Goal: Task Accomplishment & Management: Complete application form

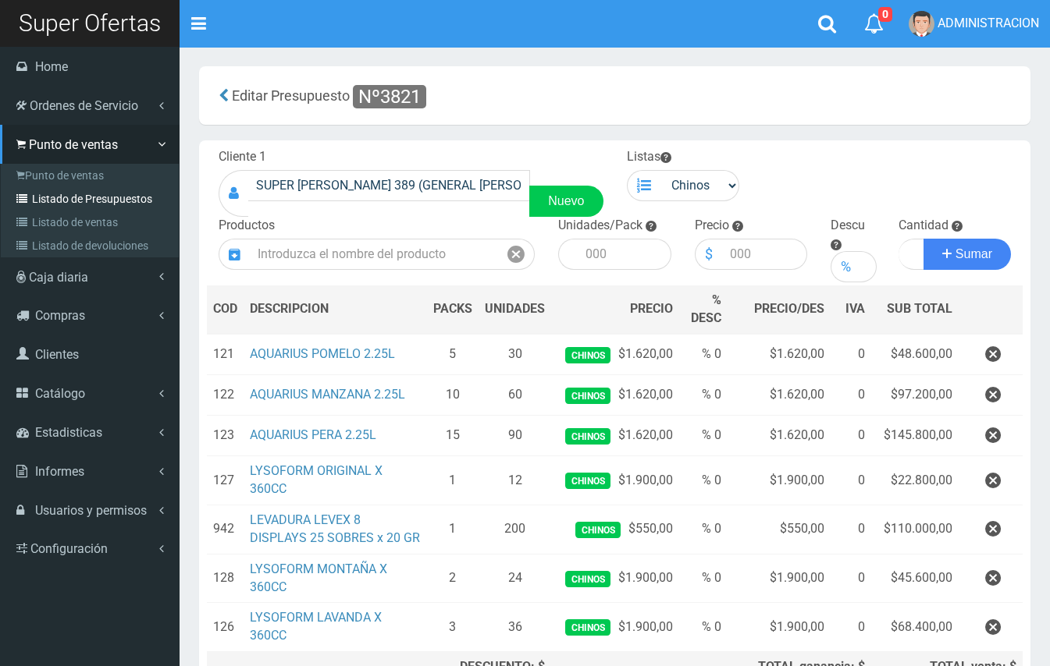
scroll to position [69, 0]
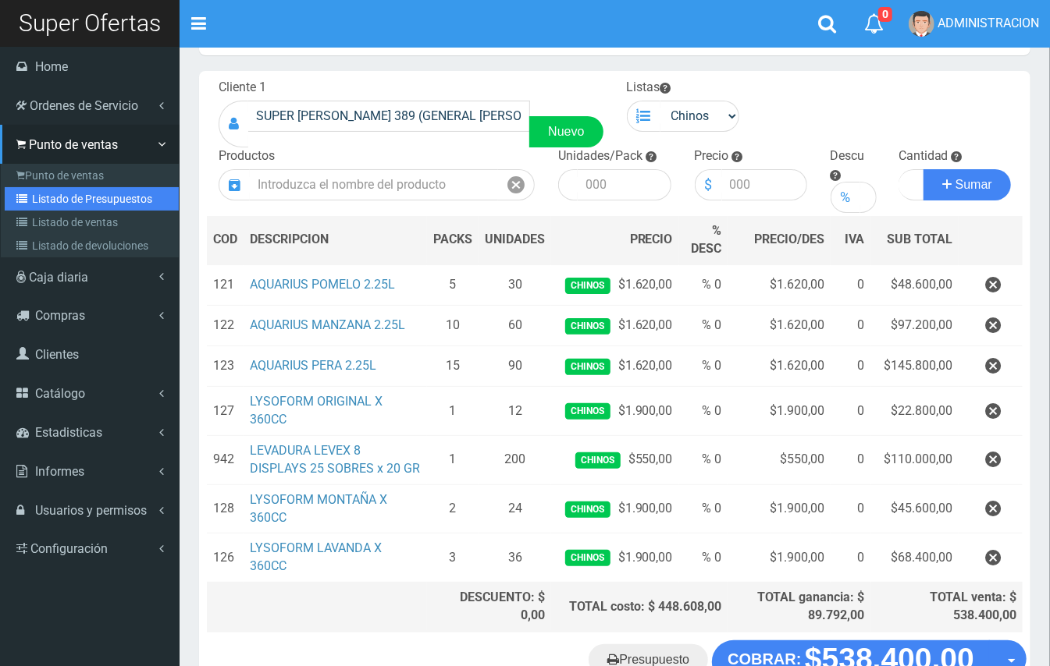
click at [58, 191] on link "Listado de Presupuestos" at bounding box center [92, 198] width 174 height 23
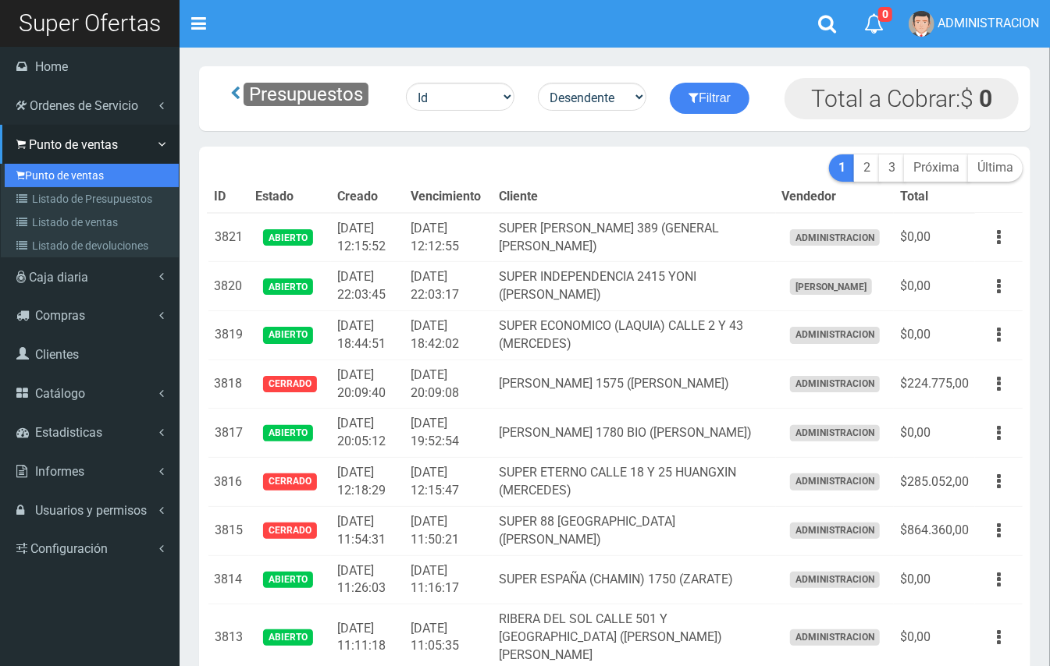
click at [70, 164] on link "Punto de ventas" at bounding box center [92, 175] width 174 height 23
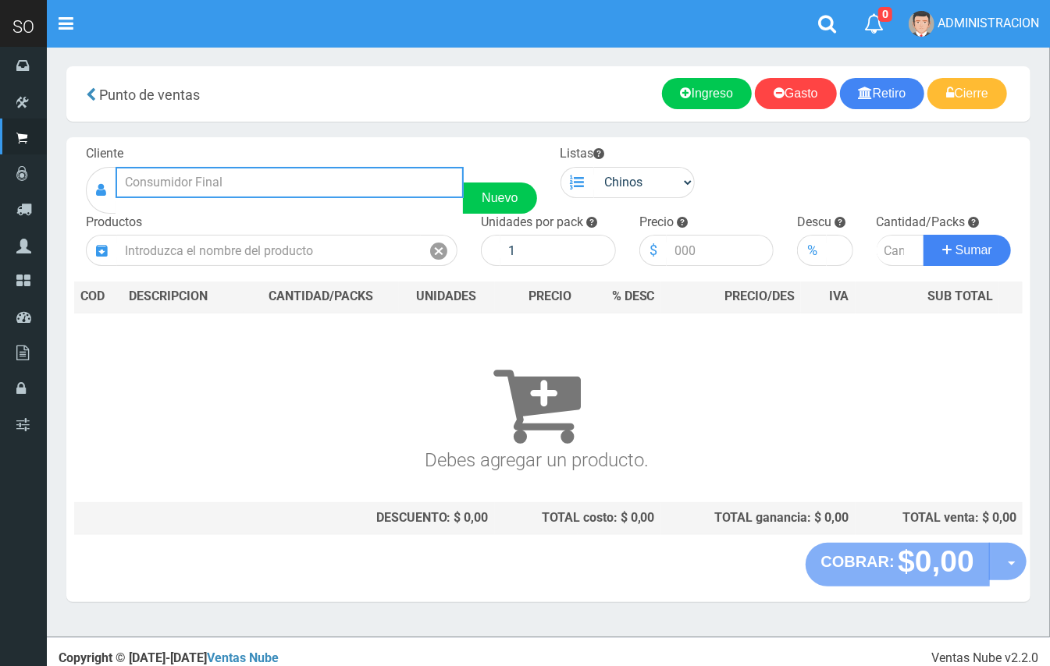
click at [272, 179] on input "text" at bounding box center [289, 182] width 348 height 31
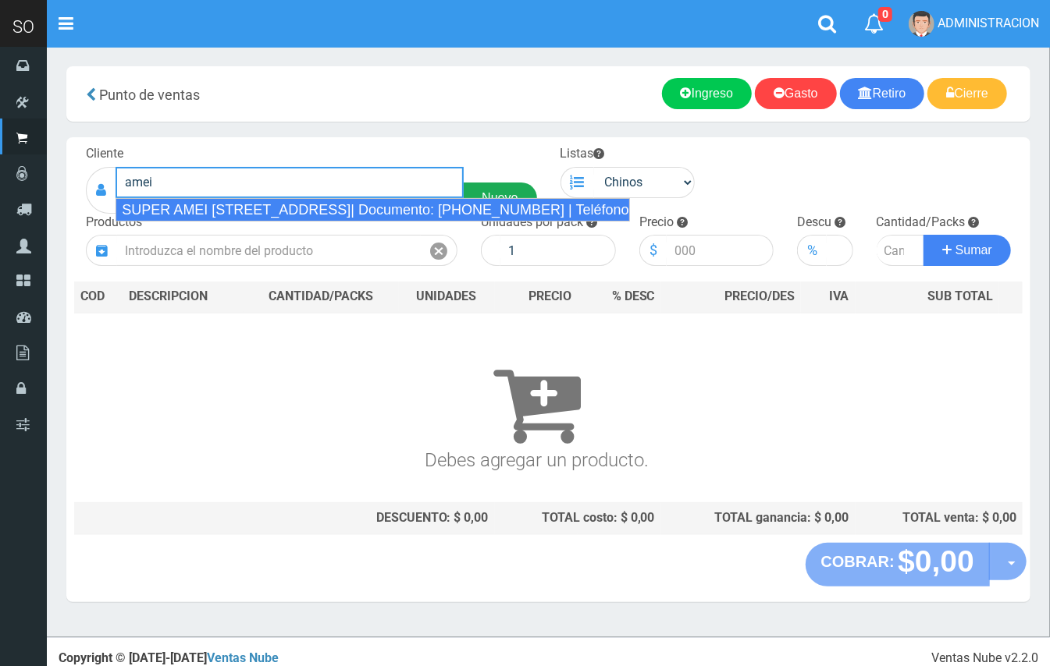
drag, startPoint x: 275, startPoint y: 201, endPoint x: 485, endPoint y: 201, distance: 210.7
click at [279, 201] on div "SUPER AMEI [STREET_ADDRESS]| Documento: [PHONE_NUMBER] | Teléfono:" at bounding box center [372, 209] width 514 height 23
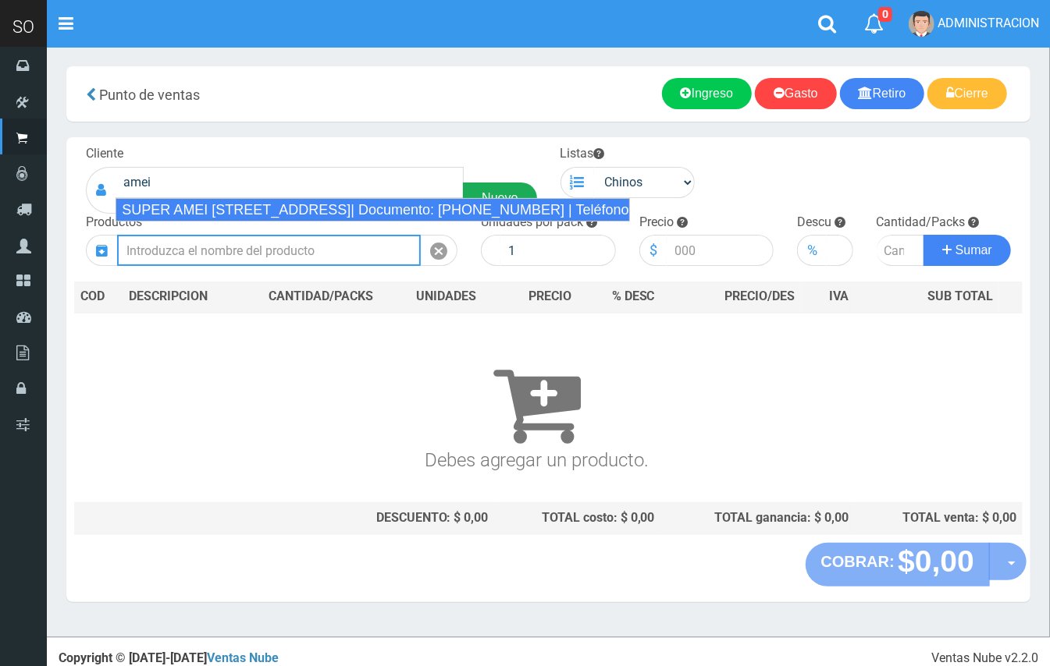
type input "SUPER AMEI CALLE 2 139 (MERCEDES)| Documento: 451787863 | Teléfono:"
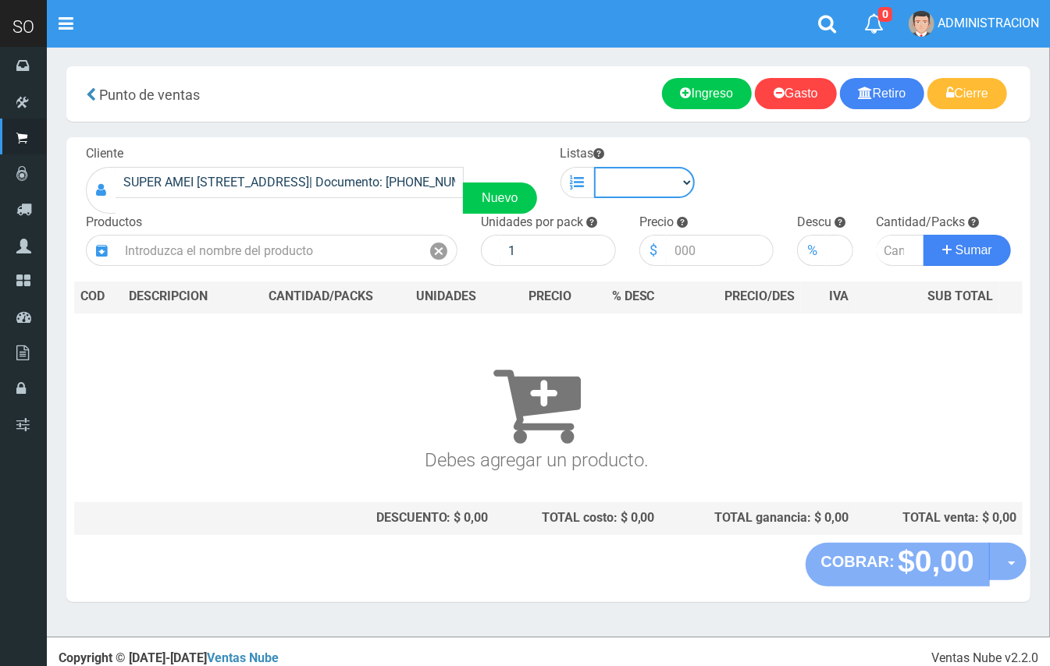
click at [659, 187] on select "Chinos . ." at bounding box center [644, 182] width 101 height 31
select select "1"
click at [594, 167] on select "Chinos . ." at bounding box center [644, 182] width 101 height 31
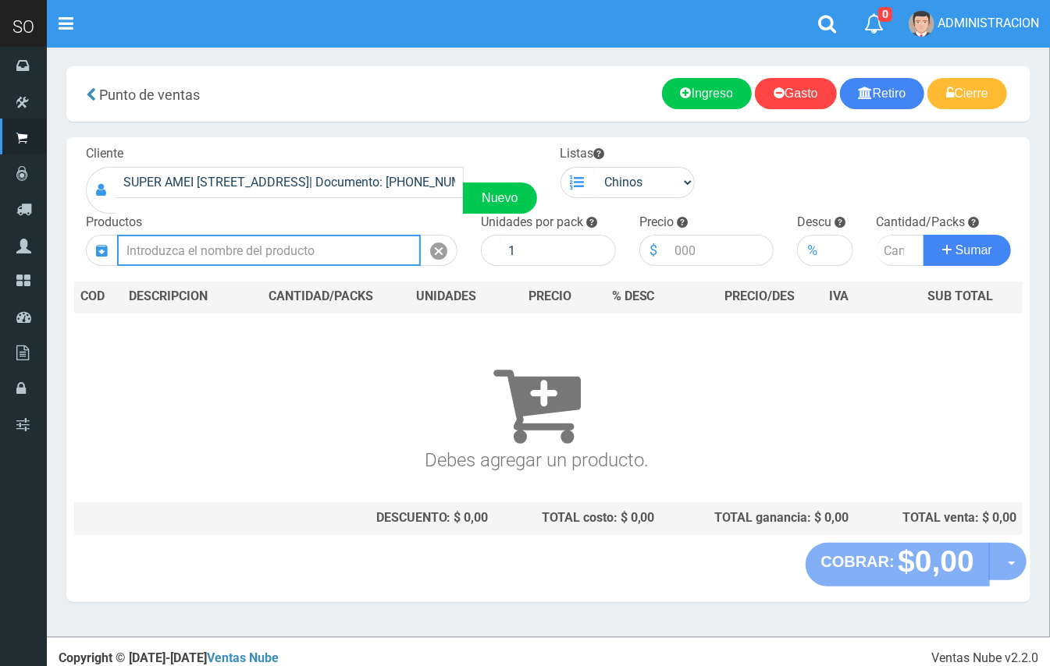
drag, startPoint x: 273, startPoint y: 248, endPoint x: 256, endPoint y: 144, distance: 105.2
click at [273, 244] on input "text" at bounding box center [269, 250] width 304 height 31
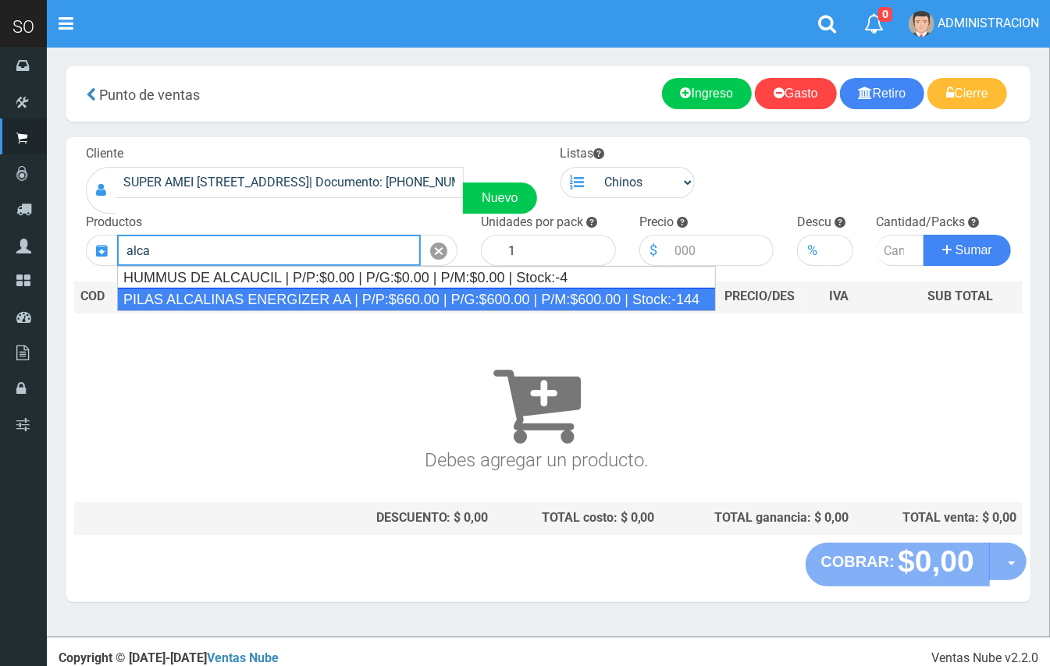
click at [354, 292] on div "PILAS ALCALINAS ENERGIZER AA | P/P:$660.00 | P/G:$600.00 | P/M:$600.00 | Stock:…" at bounding box center [416, 299] width 599 height 23
type input "PILAS ALCALINAS ENERGIZER AA | P/P:$660.00 | P/G:$600.00 | P/M:$600.00 | Stock:…"
type input "20"
type input "660.00"
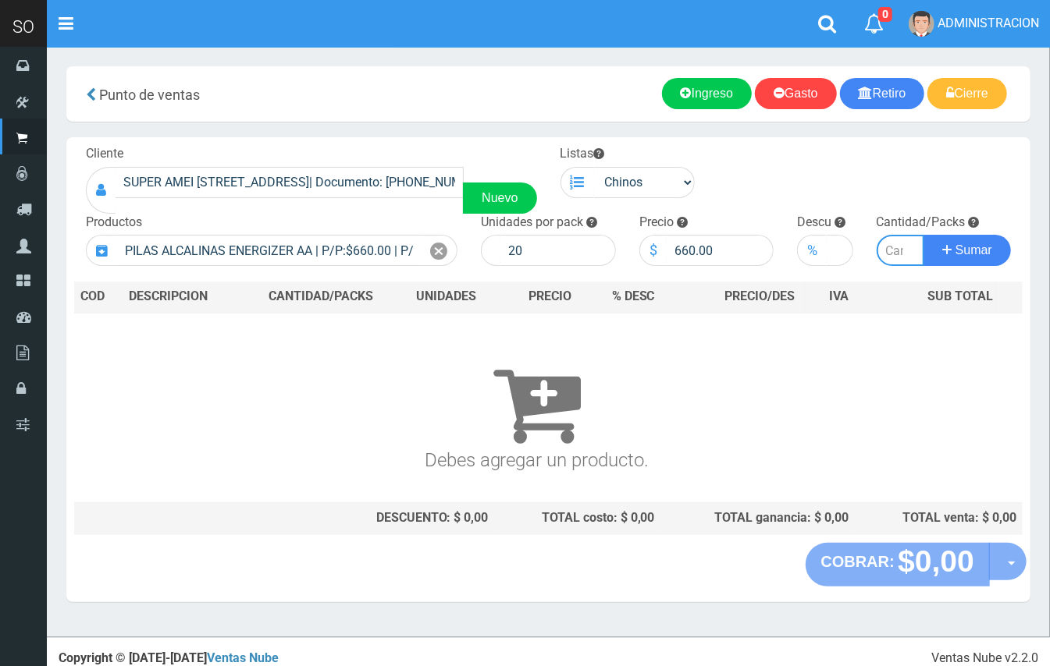
click at [897, 247] on input "number" at bounding box center [900, 250] width 48 height 31
type input "2"
click at [923, 235] on button "Sumar" at bounding box center [966, 250] width 87 height 31
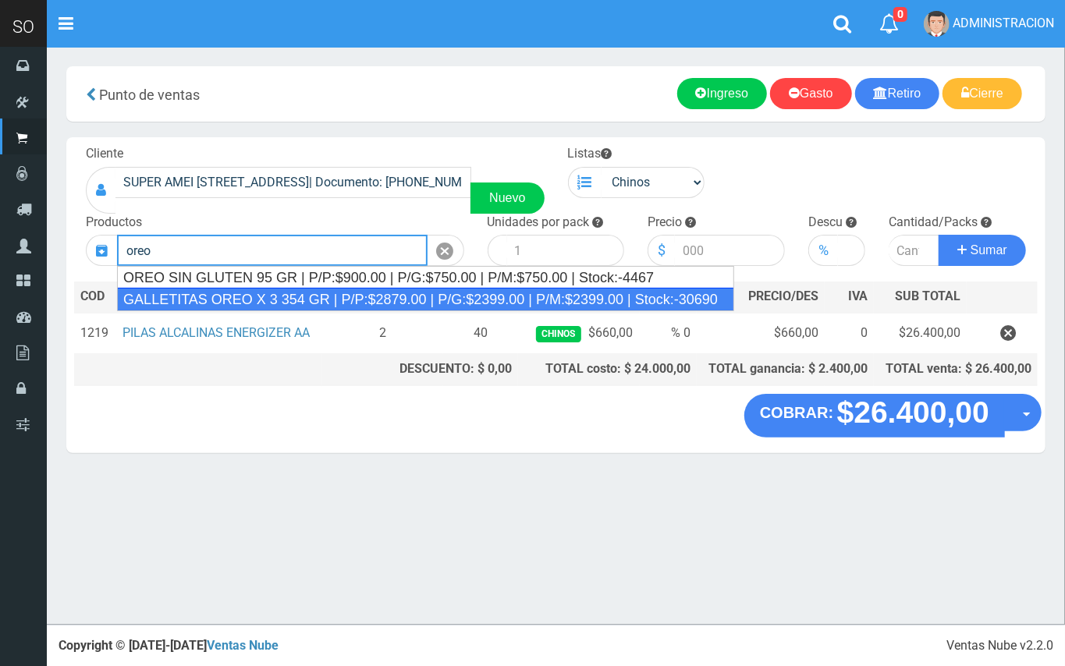
click at [253, 300] on div "GALLETITAS OREO X 3 354 GR | P/P:$2879.00 | P/G:$2399.00 | P/M:$2399.00 | Stock…" at bounding box center [425, 299] width 617 height 23
type input "GALLETITAS OREO X 3 354 GR | P/P:$2879.00 | P/G:$2399.00 | P/M:$2399.00 | Stock…"
type input "12"
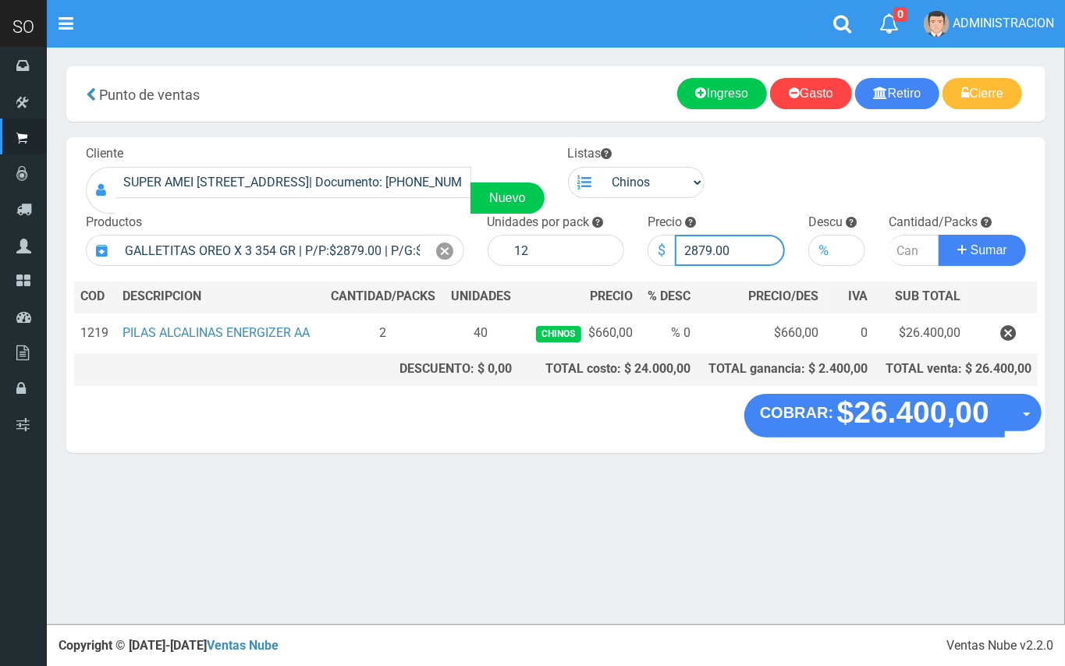
drag, startPoint x: 709, startPoint y: 250, endPoint x: 696, endPoint y: 247, distance: 13.5
click at [696, 247] on input "2879.00" at bounding box center [730, 250] width 110 height 31
drag, startPoint x: 700, startPoint y: 250, endPoint x: 704, endPoint y: 257, distance: 8.0
click at [702, 254] on input "28759.00" at bounding box center [730, 250] width 110 height 31
click at [697, 248] on input "28759.00" at bounding box center [730, 250] width 110 height 31
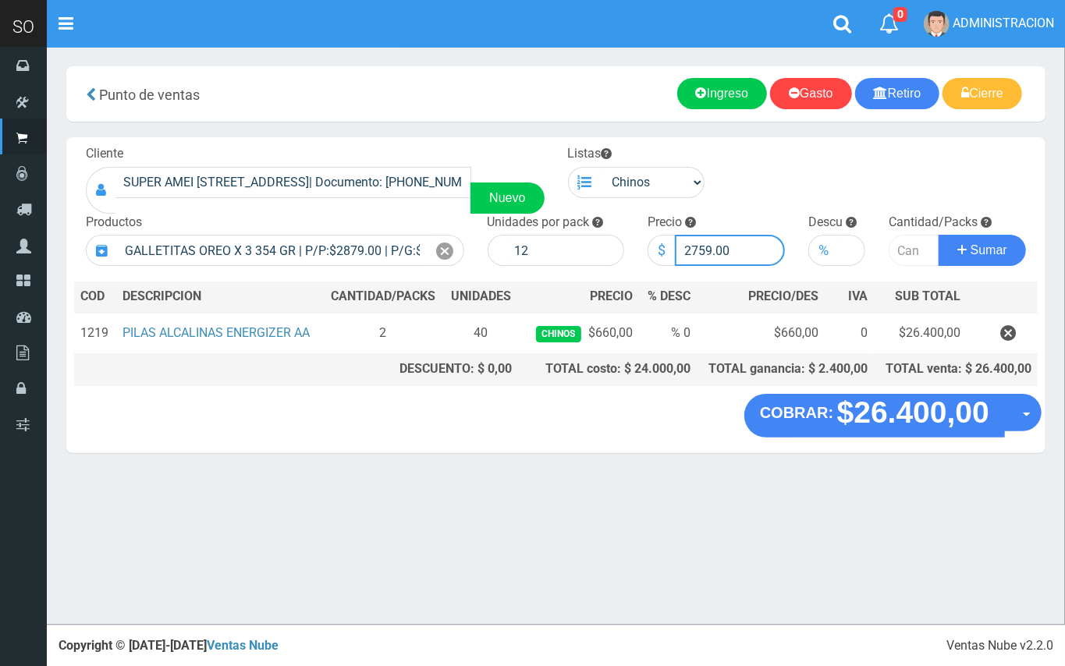
type input "2759.00"
click at [902, 236] on input "number" at bounding box center [914, 250] width 51 height 31
type input "5"
click at [939, 235] on button "Sumar" at bounding box center [982, 250] width 87 height 31
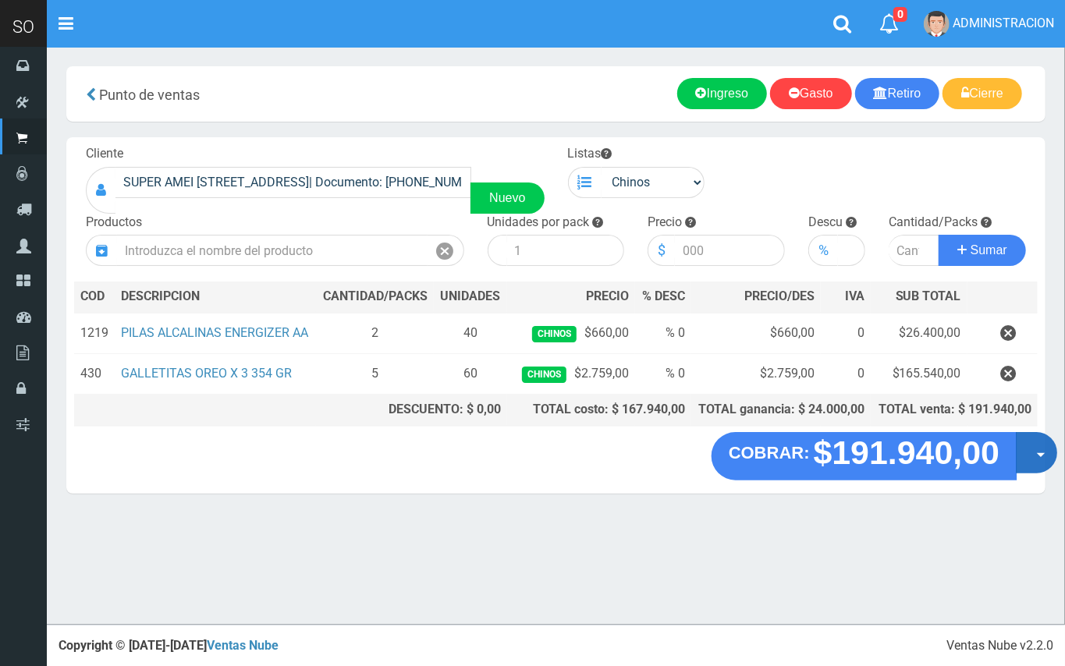
click at [1037, 463] on button "Opciones" at bounding box center [1036, 452] width 41 height 41
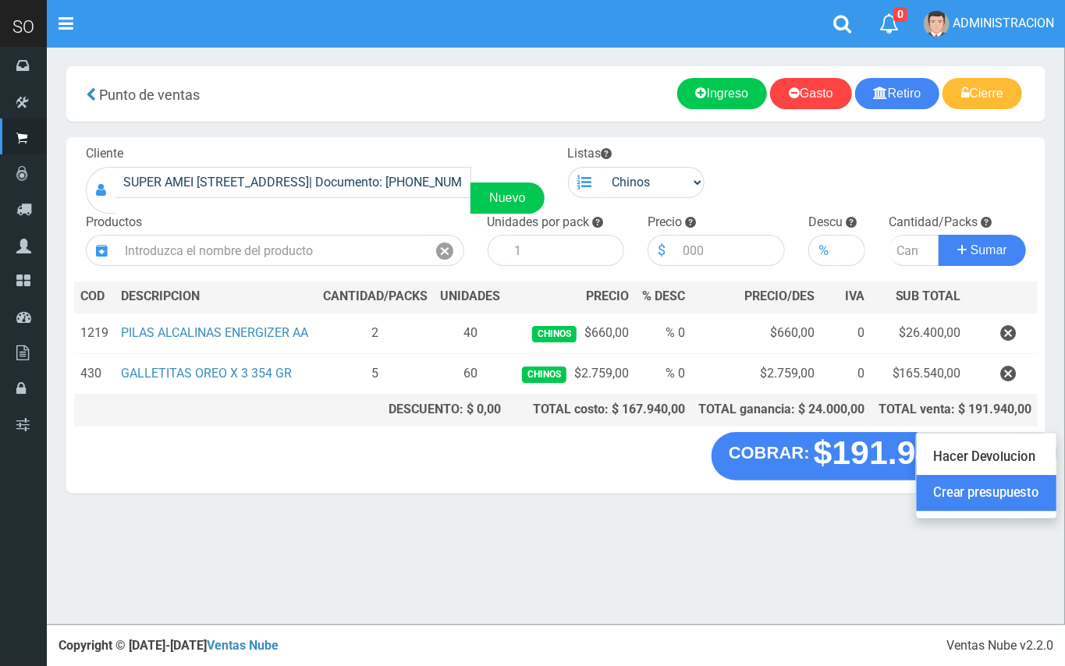
click at [1035, 482] on link "Crear presupuesto" at bounding box center [987, 494] width 140 height 36
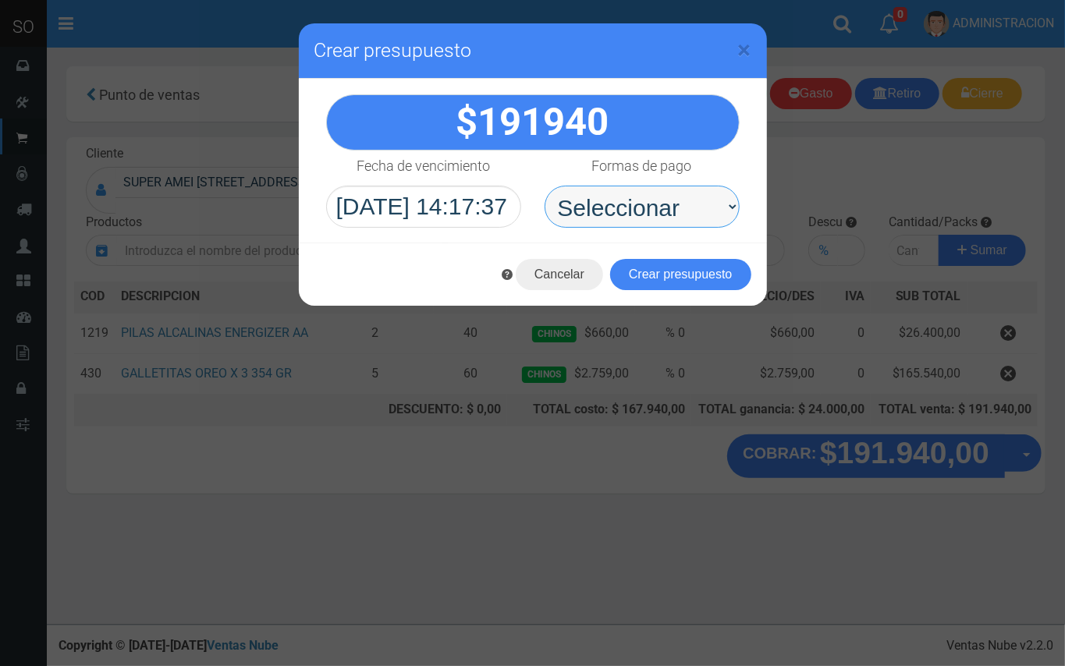
click at [671, 201] on select "Seleccionar Efectivo Tarjeta de Crédito Depósito Débito" at bounding box center [642, 207] width 195 height 42
select select "Efectivo"
click at [545, 186] on select "Seleccionar Efectivo Tarjeta de Crédito Depósito Débito" at bounding box center [642, 207] width 195 height 42
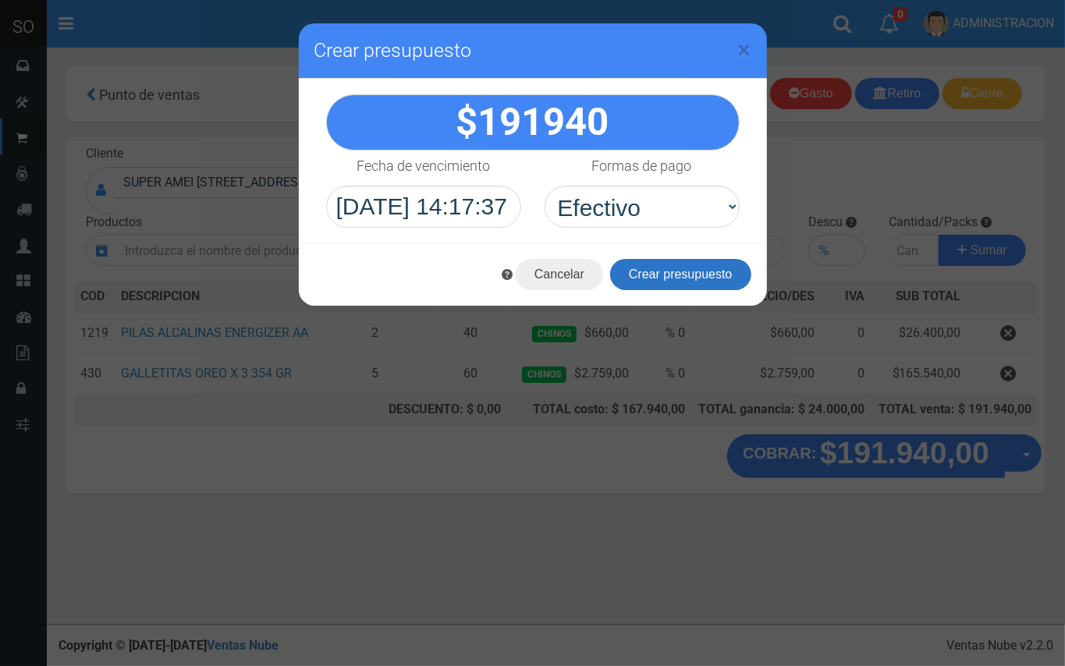
click at [666, 275] on button "Crear presupuesto" at bounding box center [680, 274] width 141 height 31
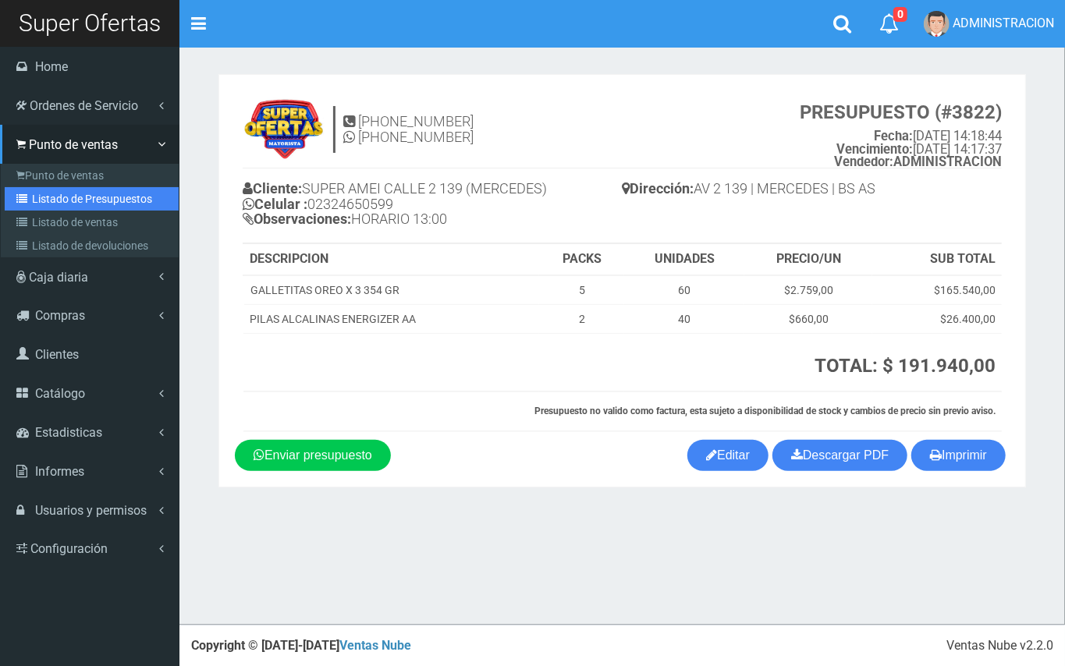
click at [48, 189] on link "Listado de Presupuestos" at bounding box center [92, 198] width 174 height 23
